Goal: Information Seeking & Learning: Learn about a topic

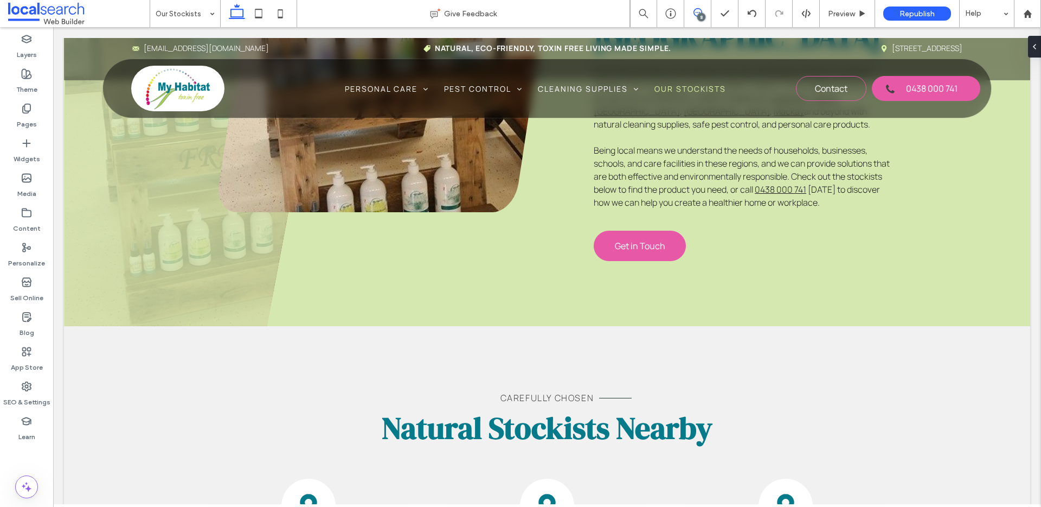
click at [694, 10] on icon at bounding box center [698, 12] width 9 height 9
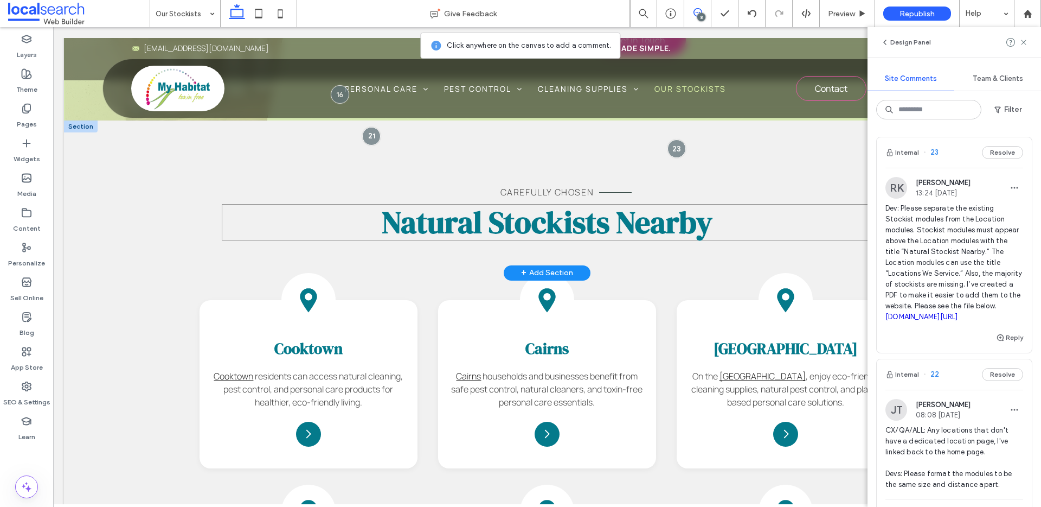
scroll to position [725, 0]
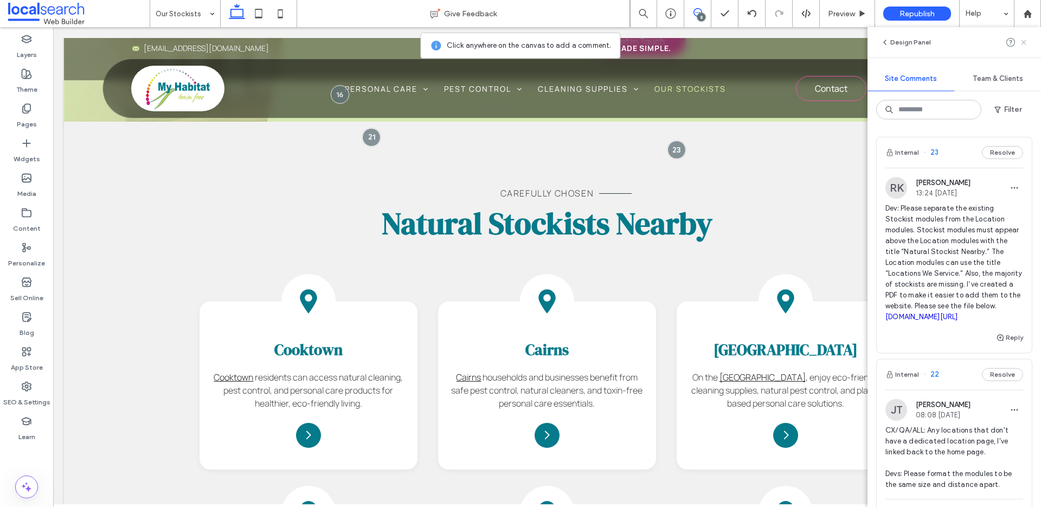
click at [1026, 42] on icon at bounding box center [1024, 42] width 9 height 9
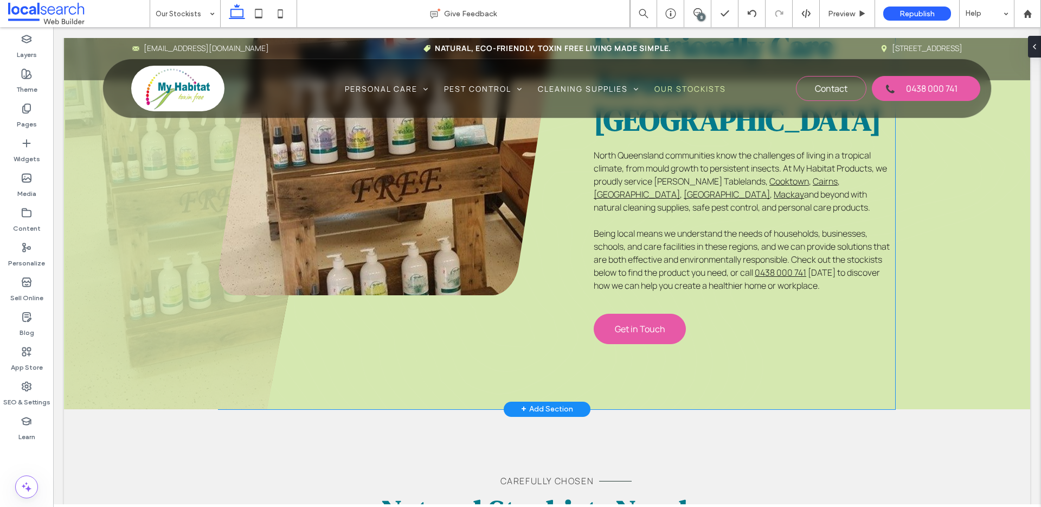
scroll to position [555, 0]
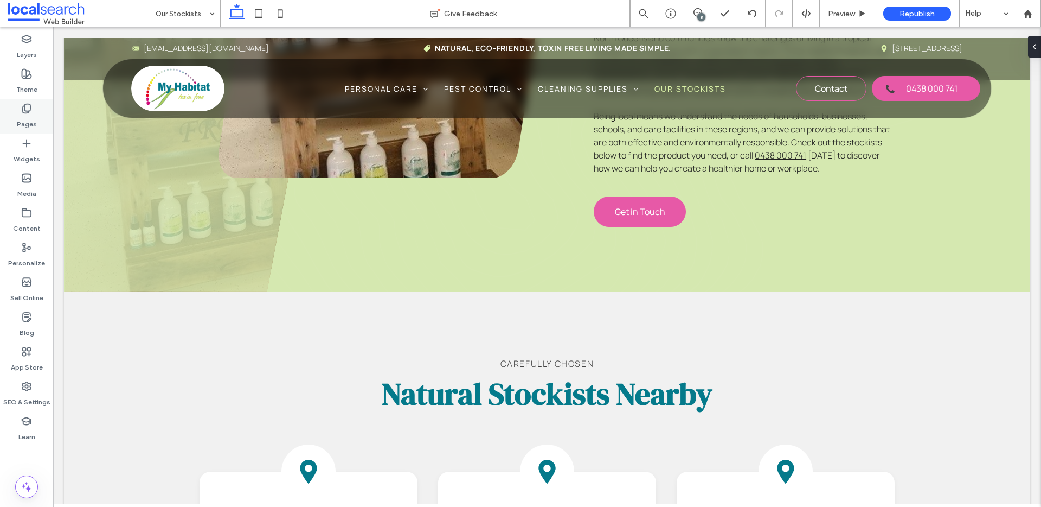
click at [31, 125] on label "Pages" at bounding box center [27, 121] width 20 height 15
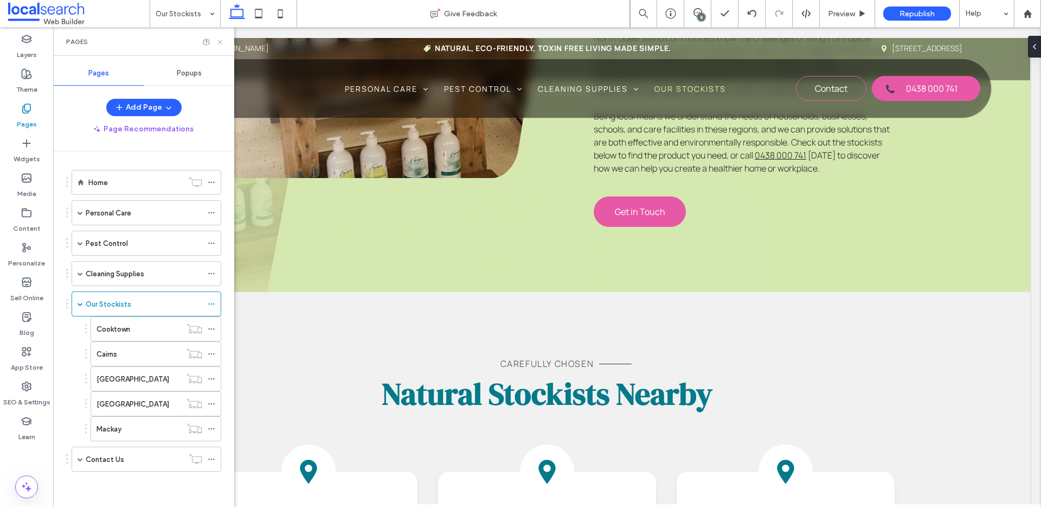
click at [216, 41] on icon at bounding box center [220, 42] width 8 height 8
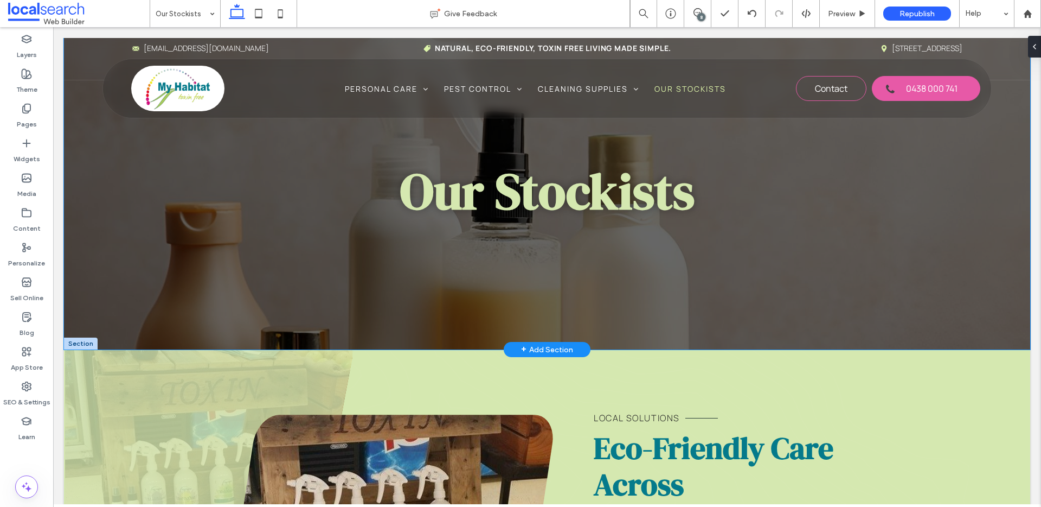
scroll to position [0, 0]
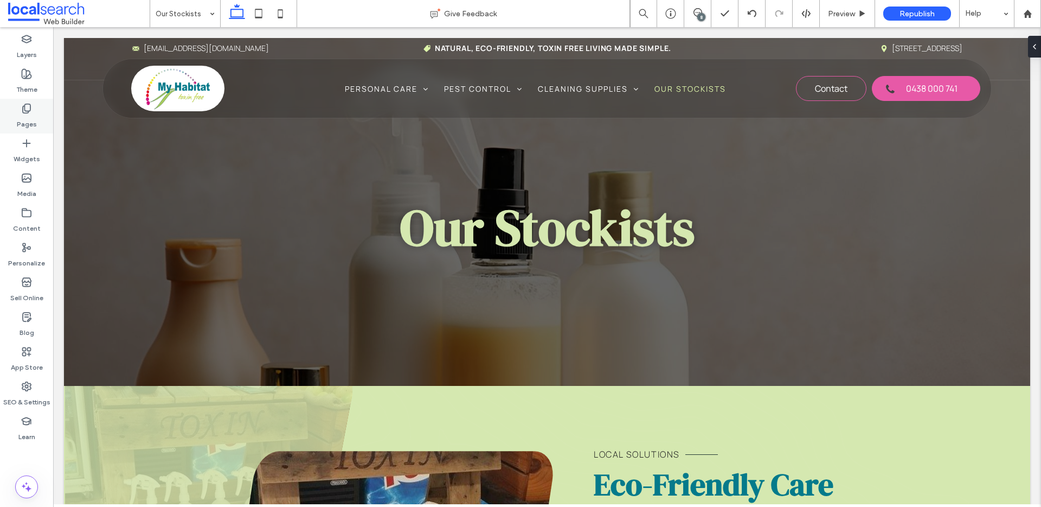
click at [27, 107] on icon at bounding box center [26, 108] width 11 height 11
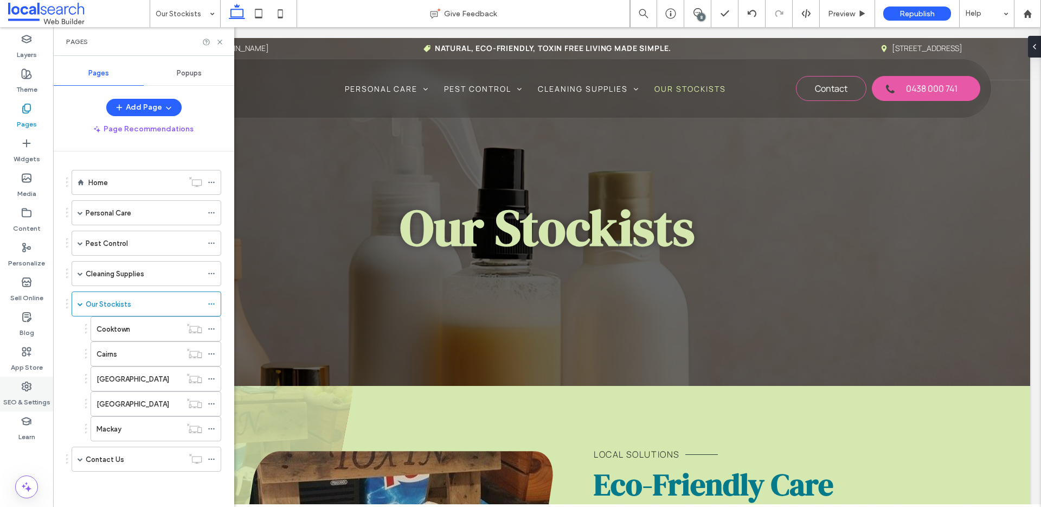
click at [27, 388] on icon at bounding box center [26, 386] width 11 height 11
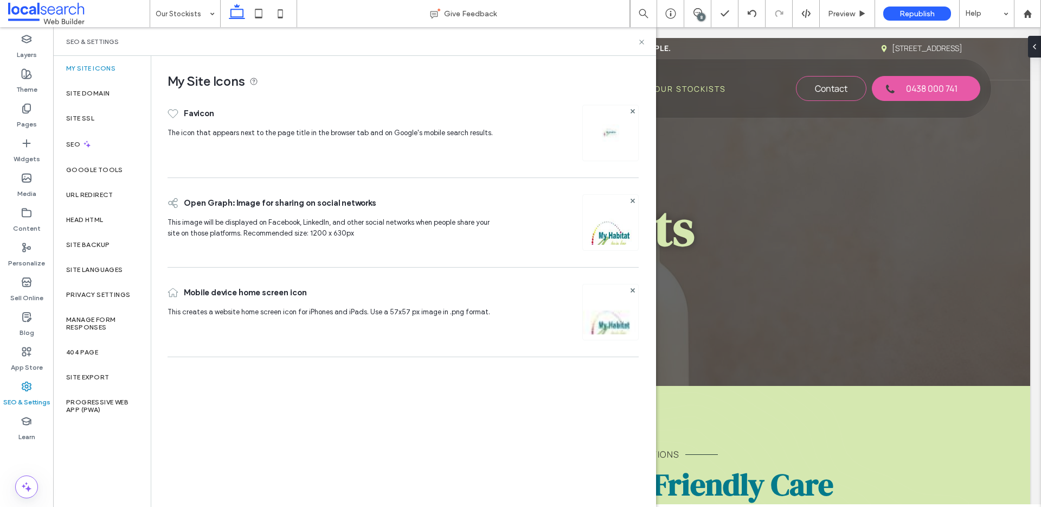
click at [85, 144] on icon at bounding box center [86, 143] width 9 height 9
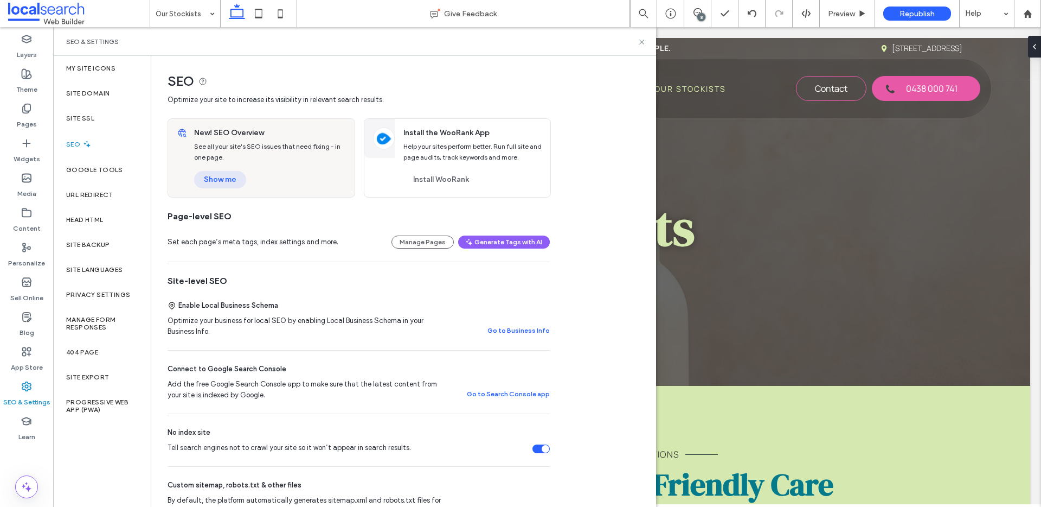
click at [239, 176] on button "Show me" at bounding box center [220, 179] width 52 height 17
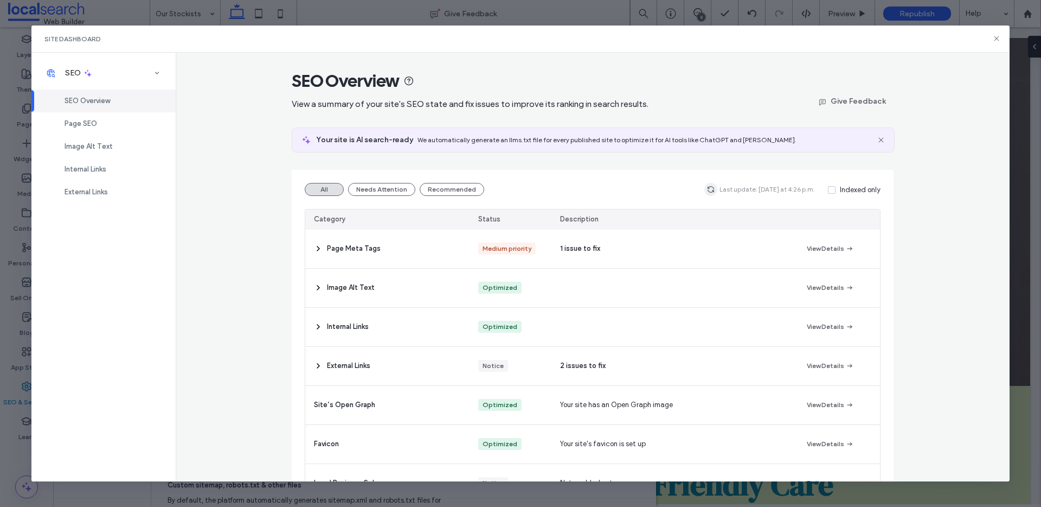
click at [714, 190] on icon "button" at bounding box center [711, 189] width 9 height 9
click at [104, 134] on div "Page SEO" at bounding box center [103, 123] width 144 height 23
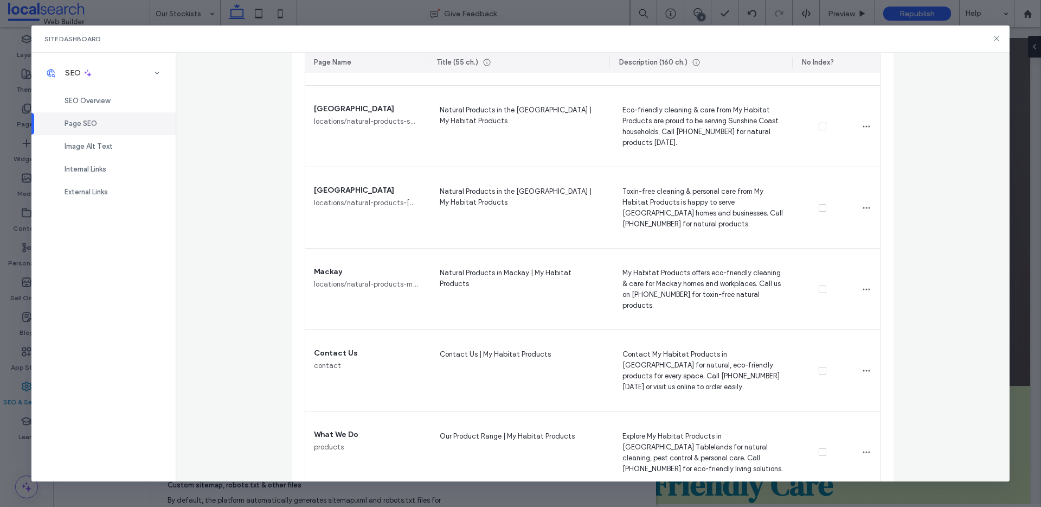
scroll to position [742, 0]
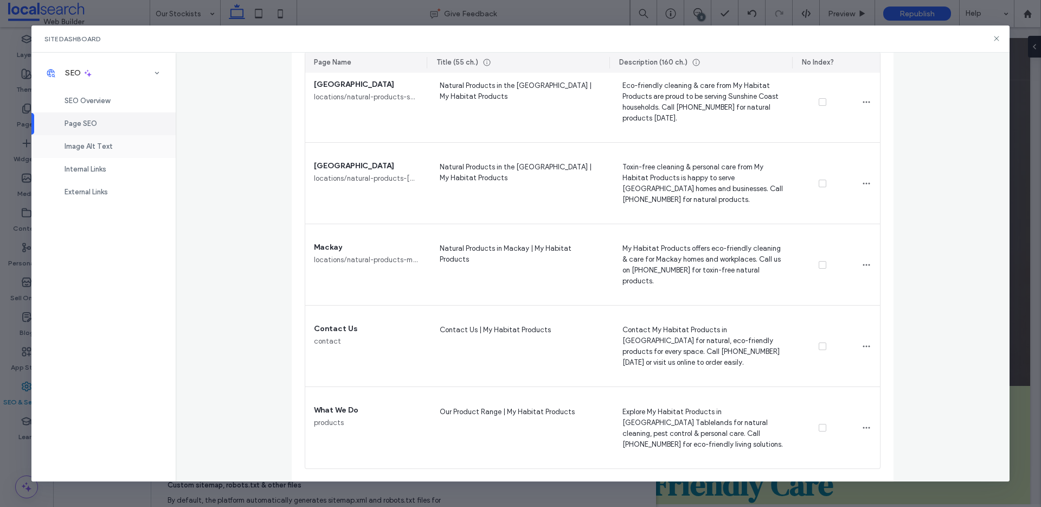
click at [117, 153] on div "Image Alt Text" at bounding box center [103, 146] width 144 height 23
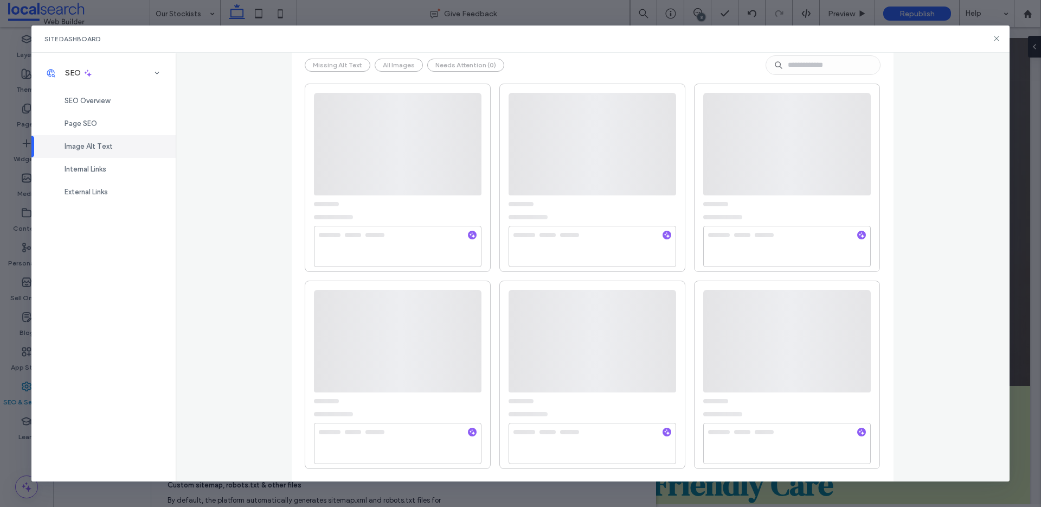
scroll to position [0, 0]
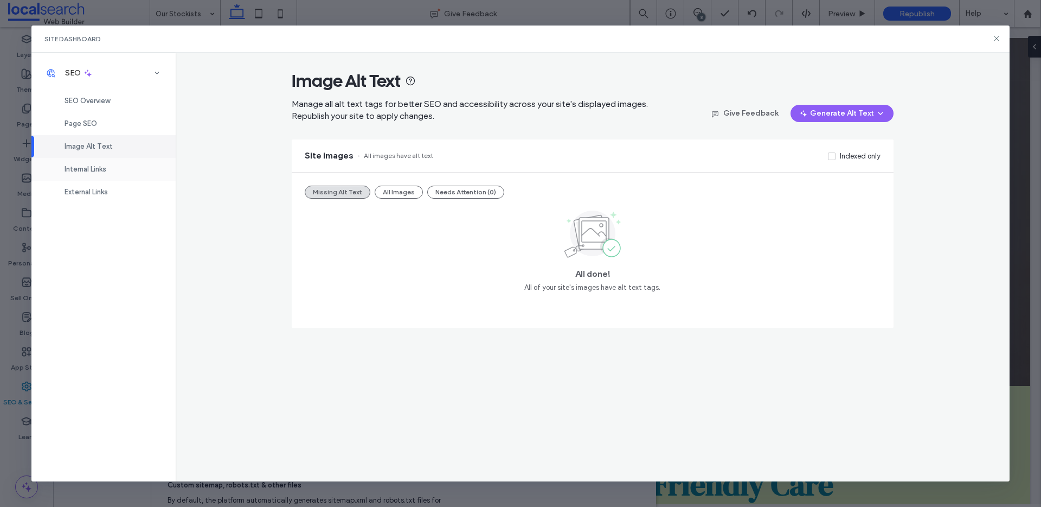
click at [111, 167] on div "Internal Links" at bounding box center [103, 169] width 144 height 23
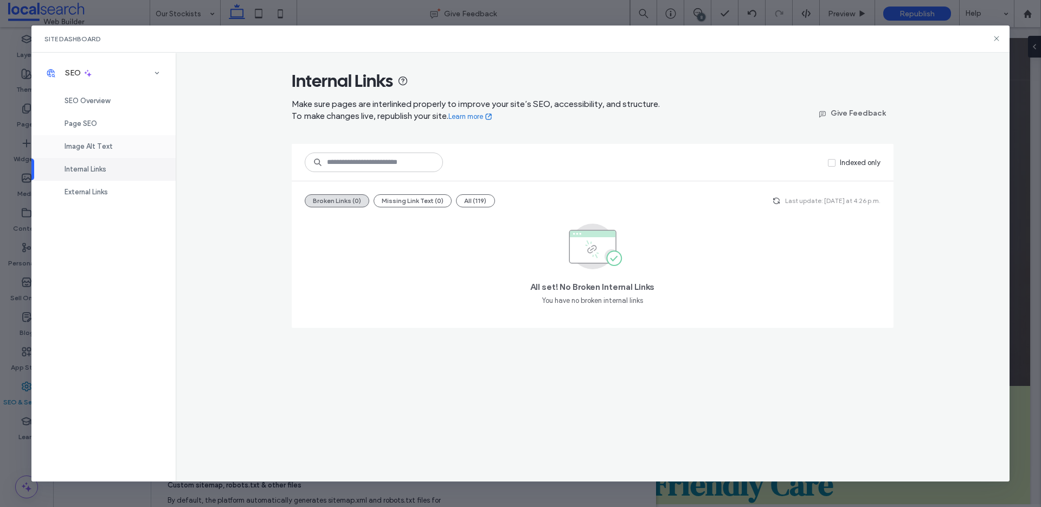
click at [113, 145] on div "Image Alt Text" at bounding box center [103, 146] width 144 height 23
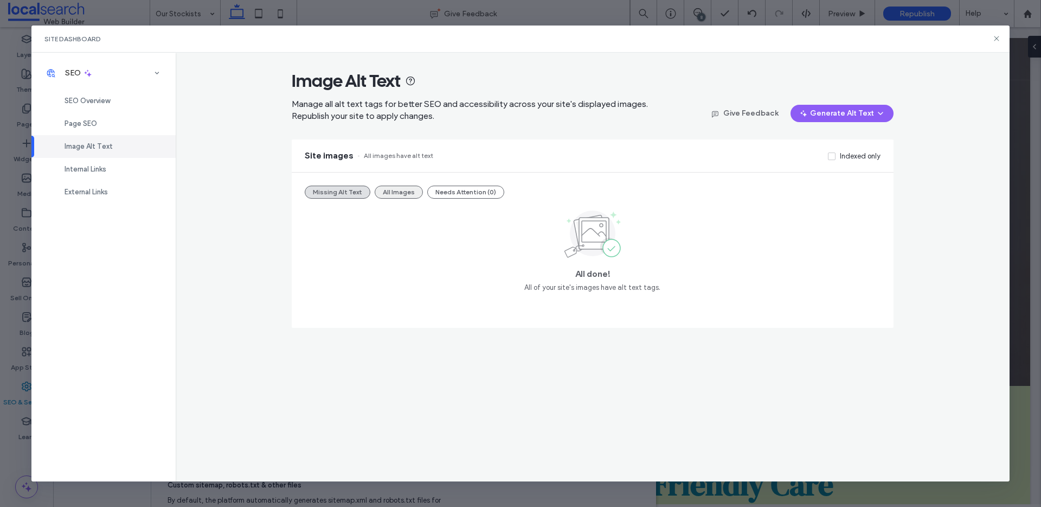
click at [408, 195] on button "All Images" at bounding box center [399, 191] width 48 height 13
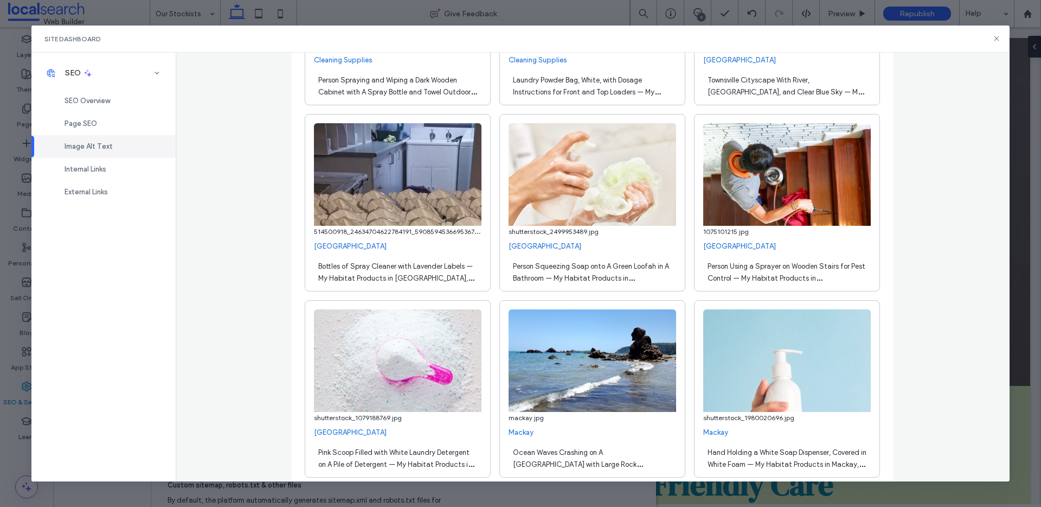
scroll to position [1473, 0]
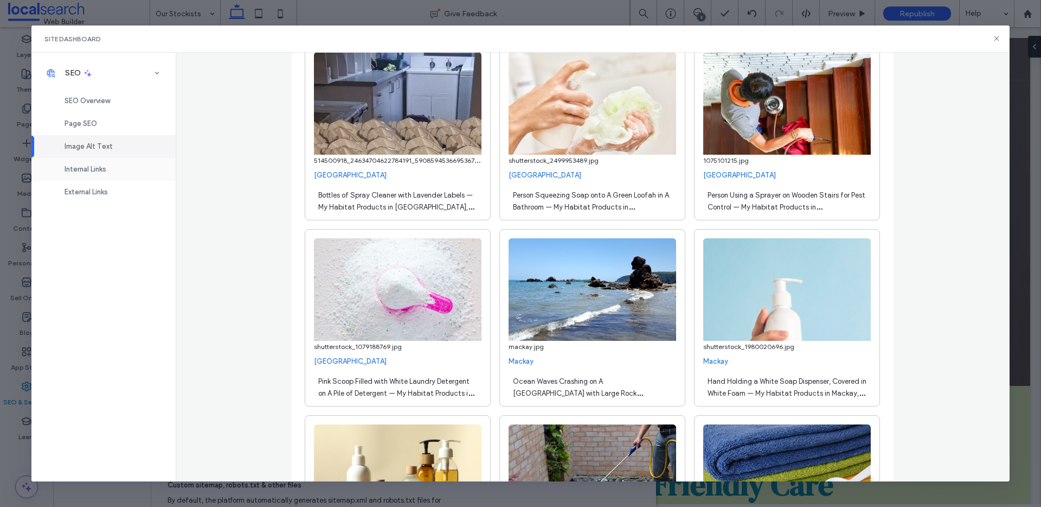
click at [93, 162] on div "Internal Links" at bounding box center [103, 169] width 144 height 23
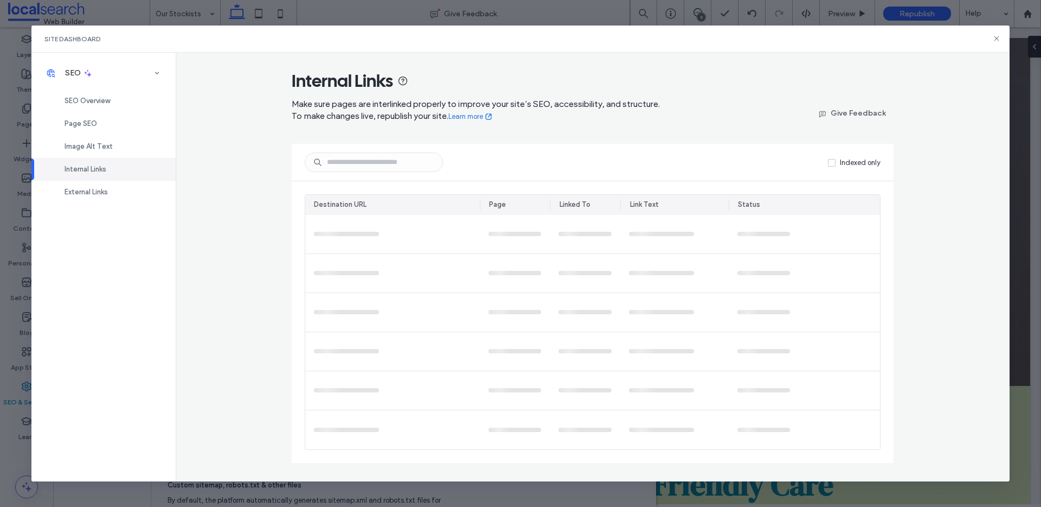
scroll to position [0, 0]
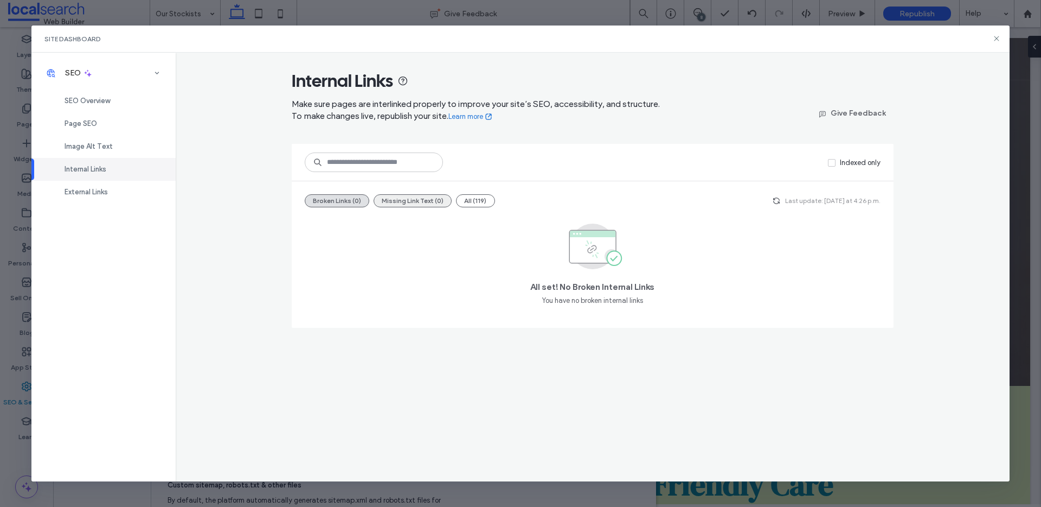
click at [398, 203] on button "Missing Link Text (0)" at bounding box center [413, 200] width 78 height 13
click at [326, 198] on button "Broken Links (0)" at bounding box center [337, 200] width 65 height 13
click at [484, 200] on button "All (119)" at bounding box center [475, 200] width 39 height 13
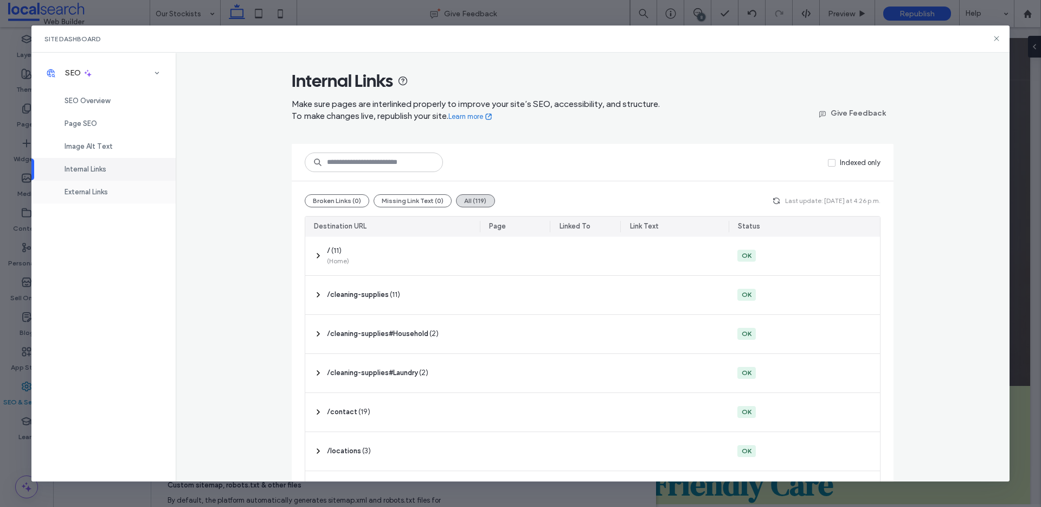
click at [94, 198] on div "External Links" at bounding box center [103, 192] width 144 height 23
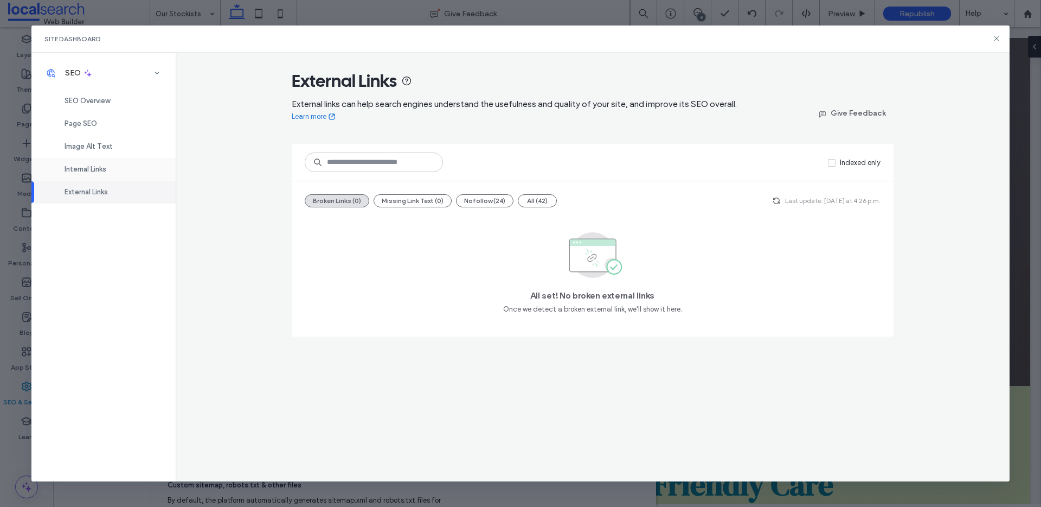
click at [114, 173] on div "Internal Links" at bounding box center [103, 169] width 144 height 23
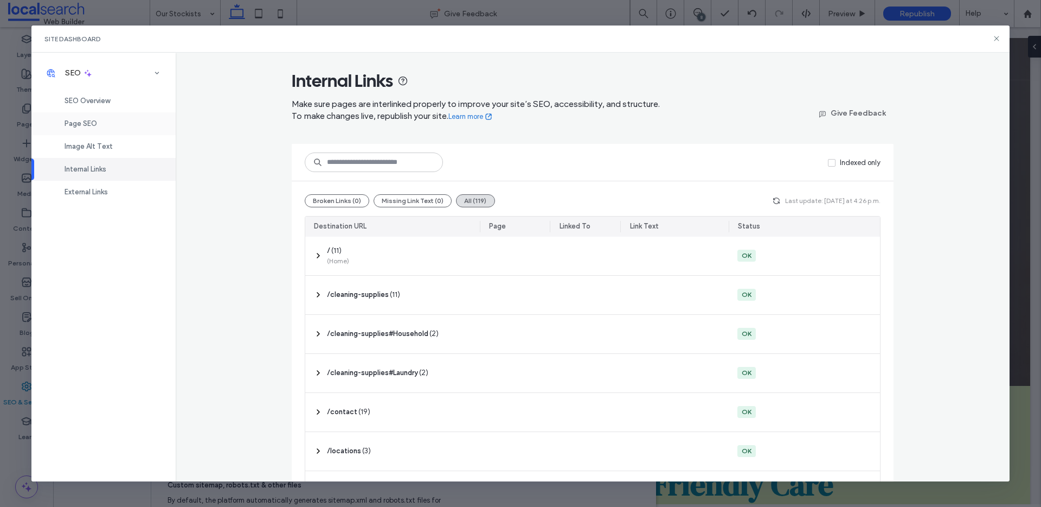
click at [89, 126] on span "Page SEO" at bounding box center [81, 123] width 33 height 8
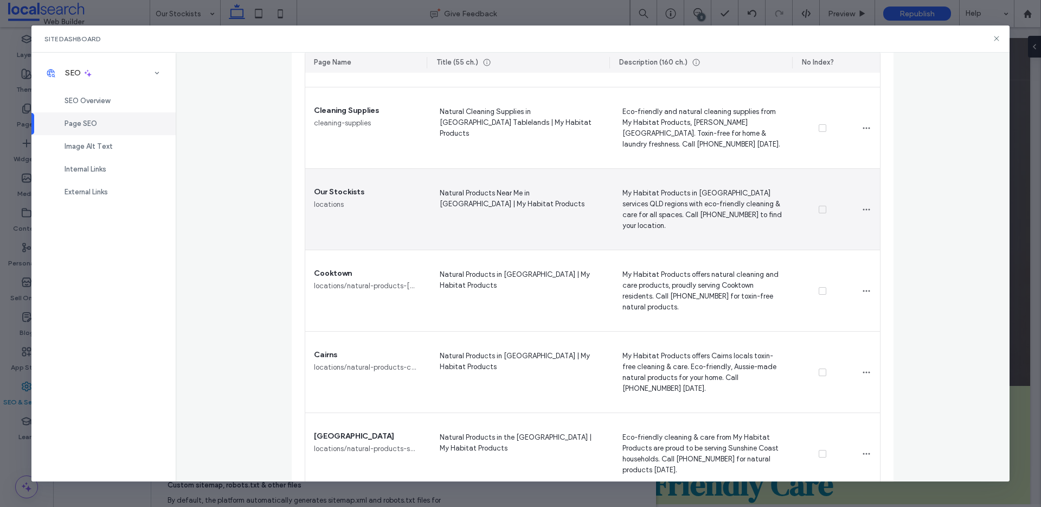
scroll to position [742, 0]
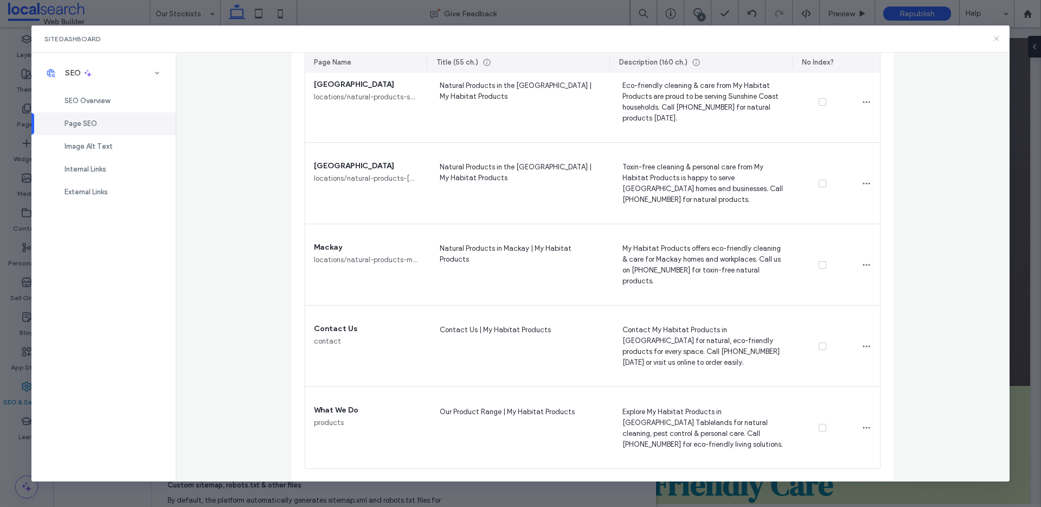
click at [995, 35] on icon at bounding box center [996, 38] width 9 height 9
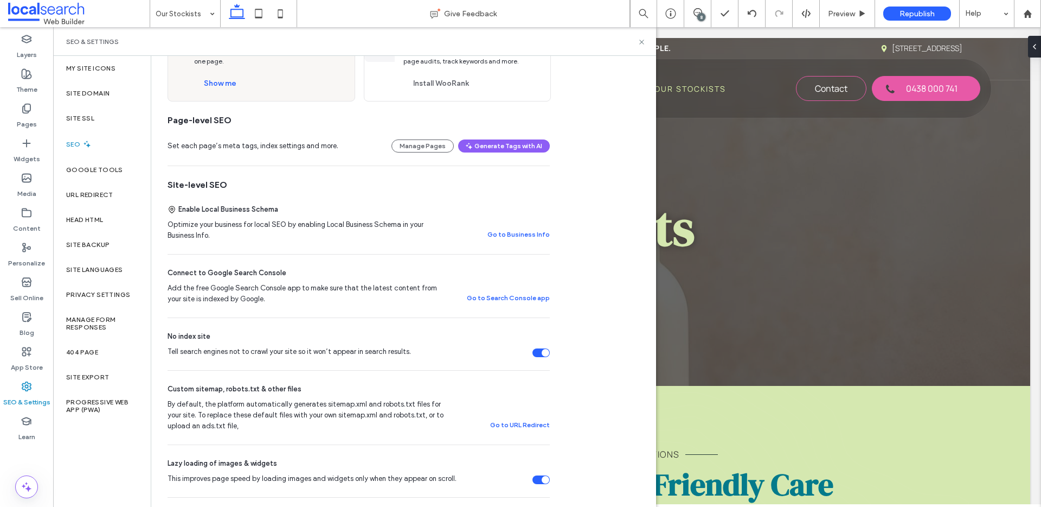
scroll to position [97, 0]
click at [643, 42] on use at bounding box center [641, 42] width 4 height 4
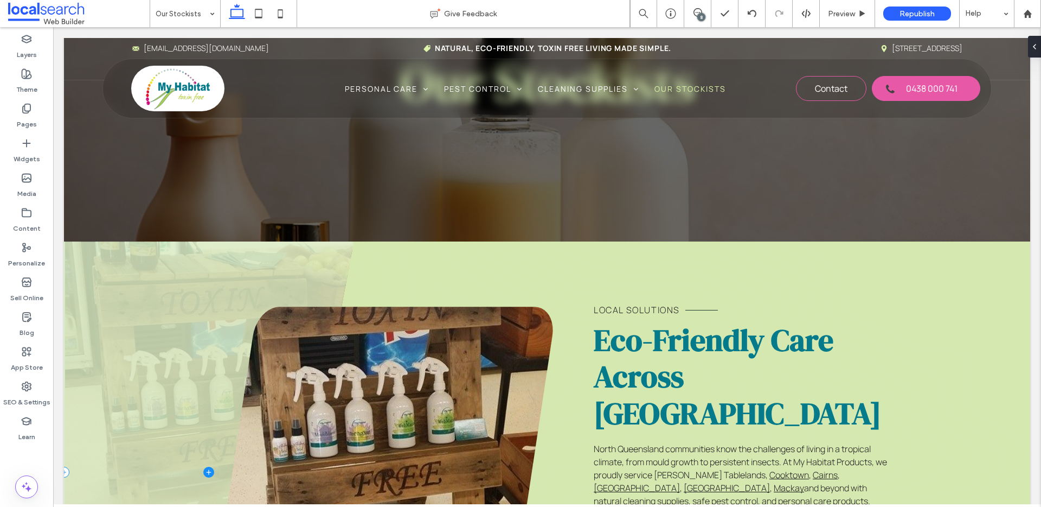
scroll to position [0, 0]
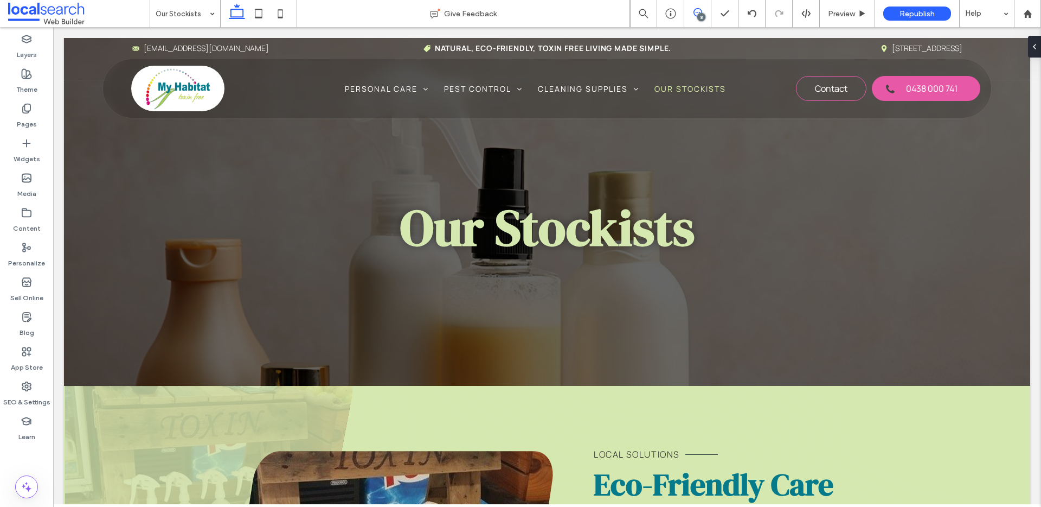
click at [695, 14] on icon at bounding box center [698, 12] width 9 height 9
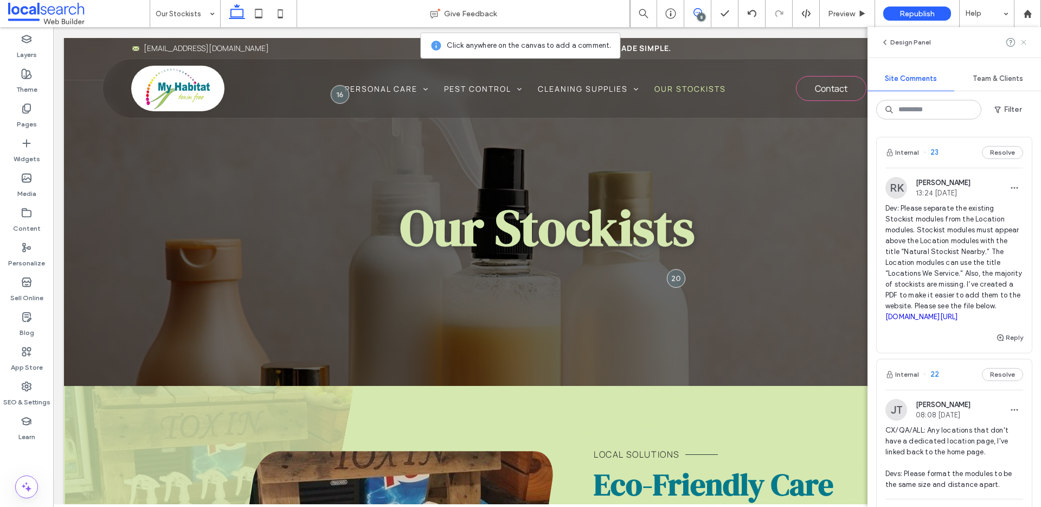
click at [1021, 45] on icon at bounding box center [1024, 42] width 9 height 9
